Goal: Task Accomplishment & Management: Use online tool/utility

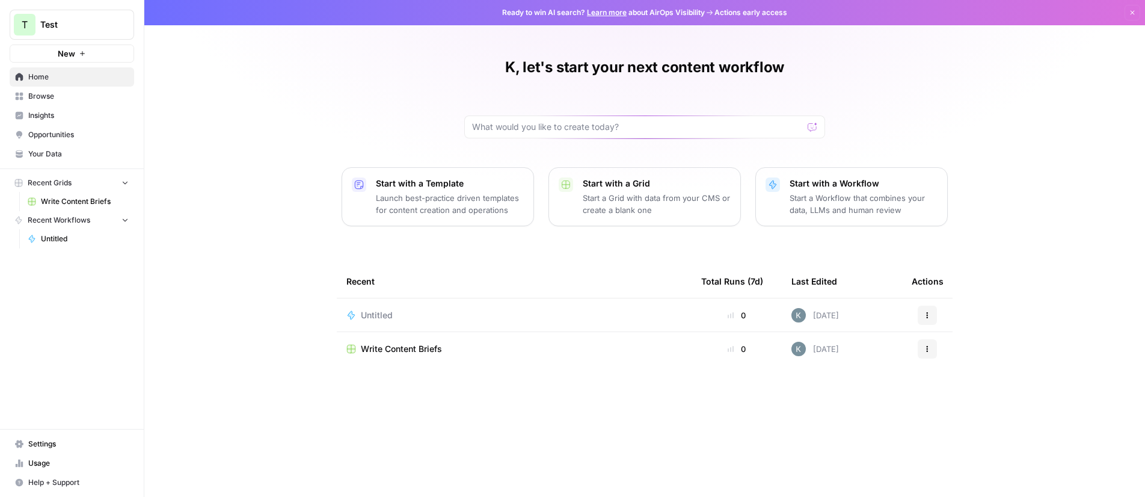
click at [70, 200] on span "Write Content Briefs" at bounding box center [85, 201] width 88 height 11
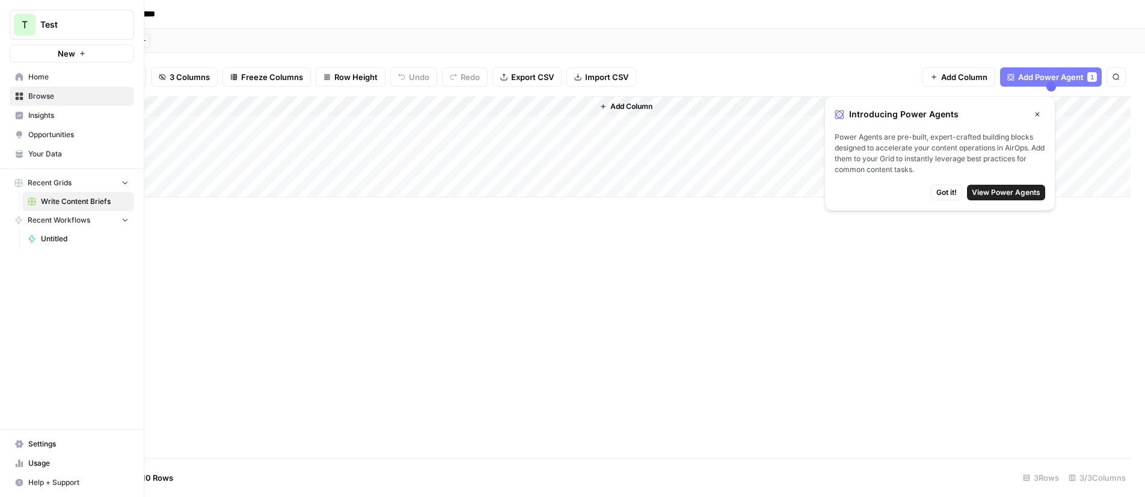
click at [17, 81] on link "Home" at bounding box center [72, 76] width 124 height 19
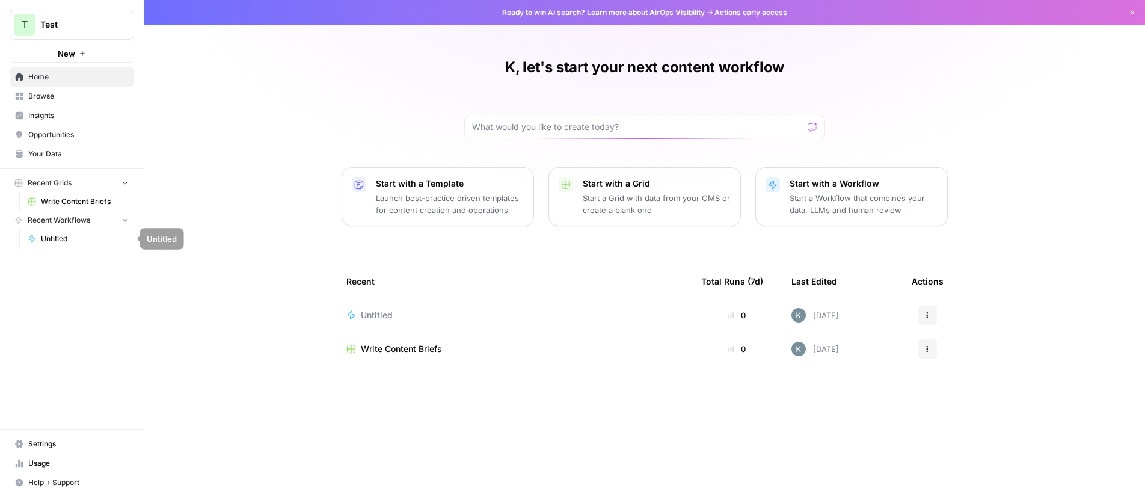
click at [49, 240] on span "Untitled" at bounding box center [85, 238] width 88 height 11
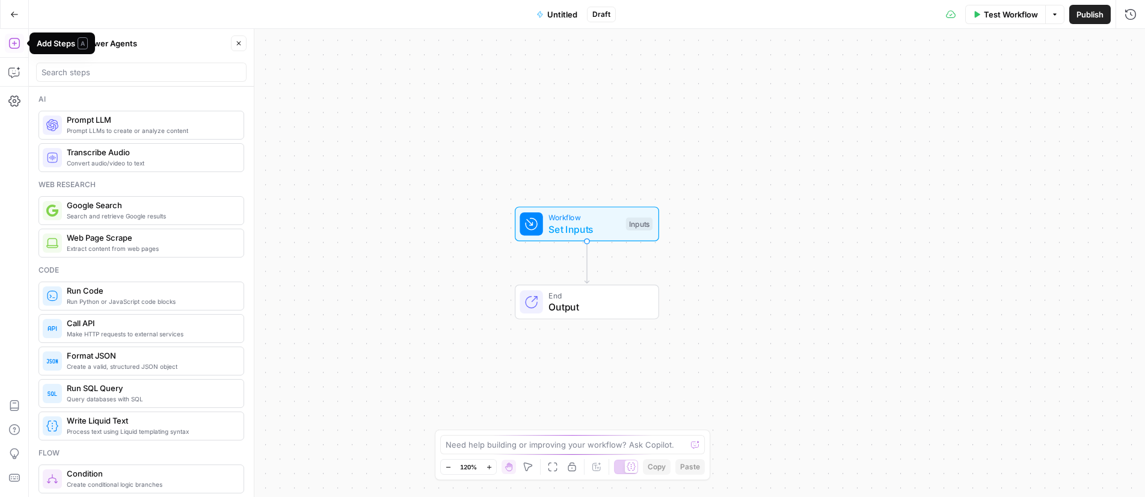
click at [14, 37] on icon "button" at bounding box center [14, 43] width 12 height 12
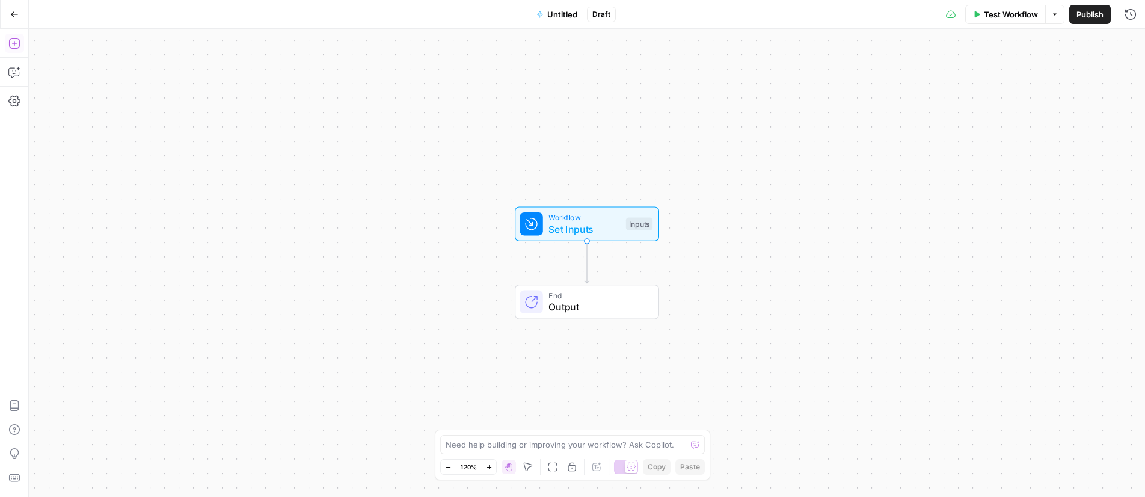
click at [14, 37] on icon "button" at bounding box center [14, 43] width 12 height 12
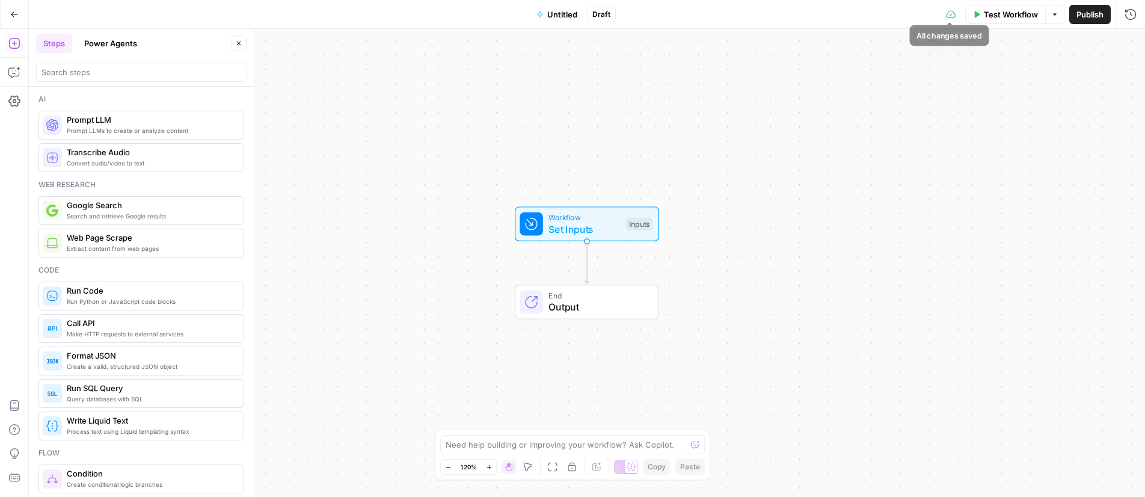
click at [949, 15] on icon at bounding box center [951, 15] width 10 height 10
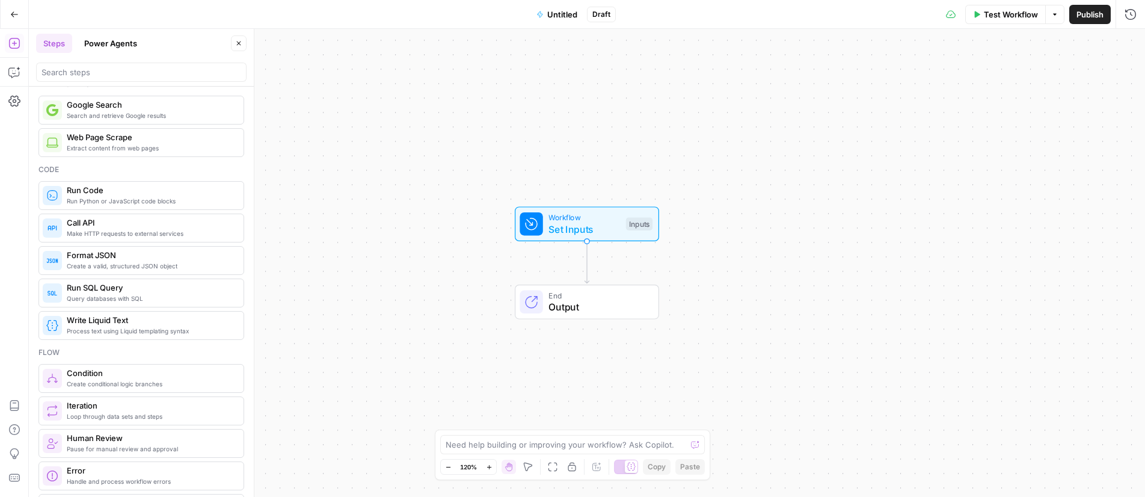
scroll to position [102, 0]
click at [141, 266] on span "Create a valid, structured JSON object" at bounding box center [150, 265] width 167 height 10
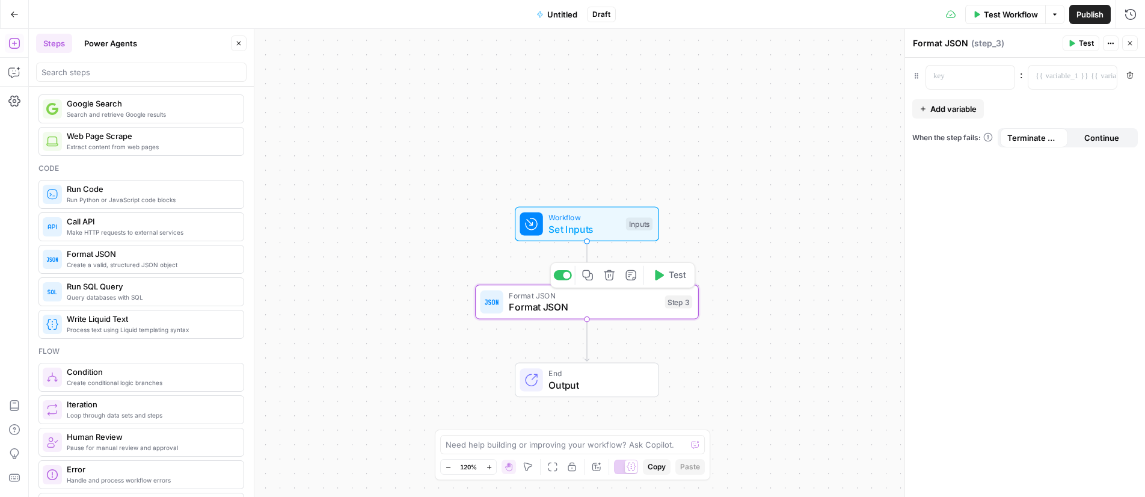
click at [639, 307] on span "Format JSON" at bounding box center [584, 306] width 150 height 14
click at [611, 274] on icon "button" at bounding box center [607, 273] width 11 height 11
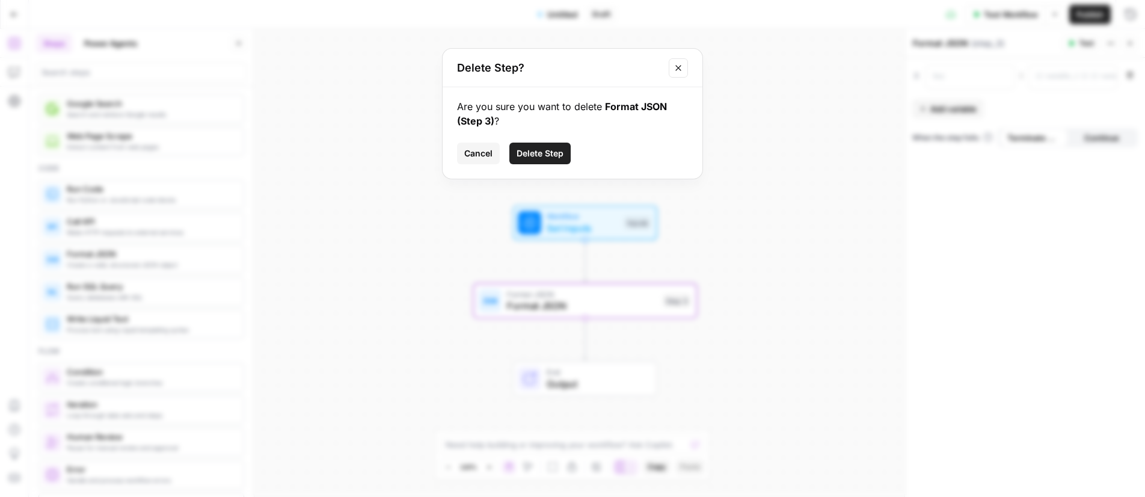
click at [547, 158] on span "Delete Step" at bounding box center [539, 153] width 47 height 12
